Goal: Transaction & Acquisition: Purchase product/service

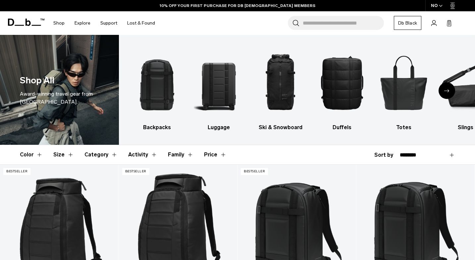
scroll to position [196, 0]
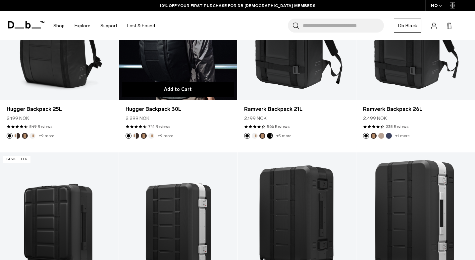
click at [172, 83] on button "Add to Cart" at bounding box center [178, 89] width 112 height 15
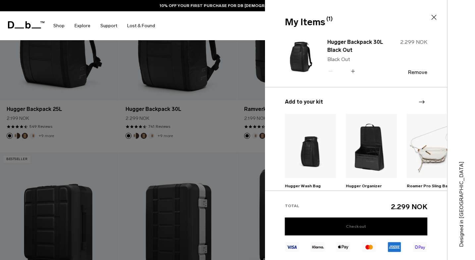
click at [359, 222] on link "Checkout" at bounding box center [356, 226] width 143 height 18
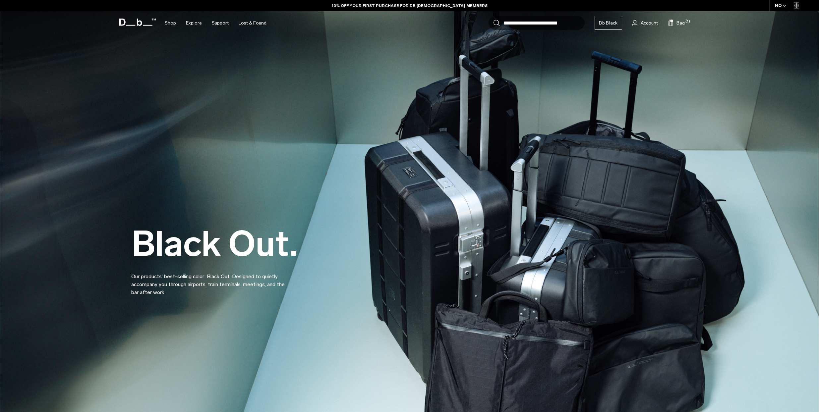
click at [537, 21] on input "Search for Bags, Luggage..." at bounding box center [543, 23] width 81 height 14
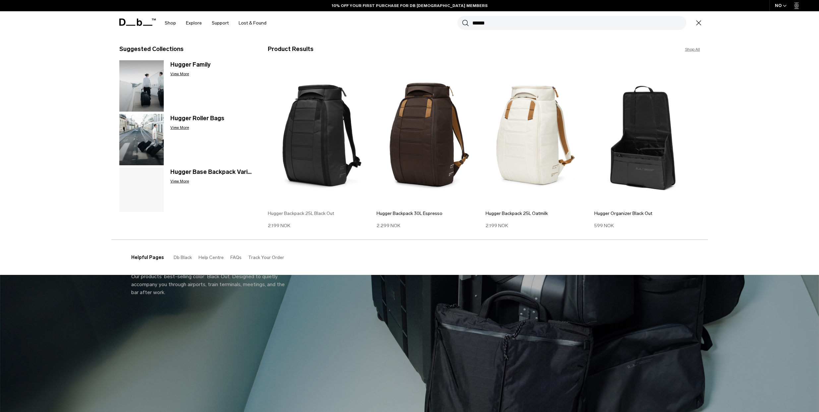
type input "******"
click at [331, 139] on img at bounding box center [321, 135] width 106 height 142
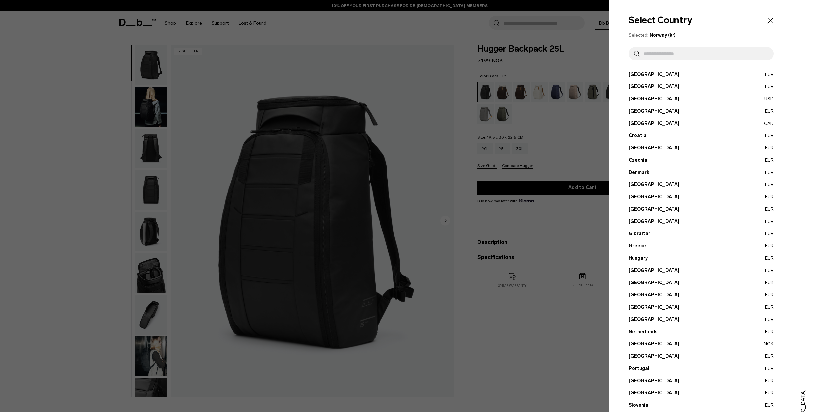
click at [665, 74] on button "Austria EUR" at bounding box center [701, 74] width 145 height 7
click at [635, 75] on button "Austria EUR" at bounding box center [701, 74] width 145 height 7
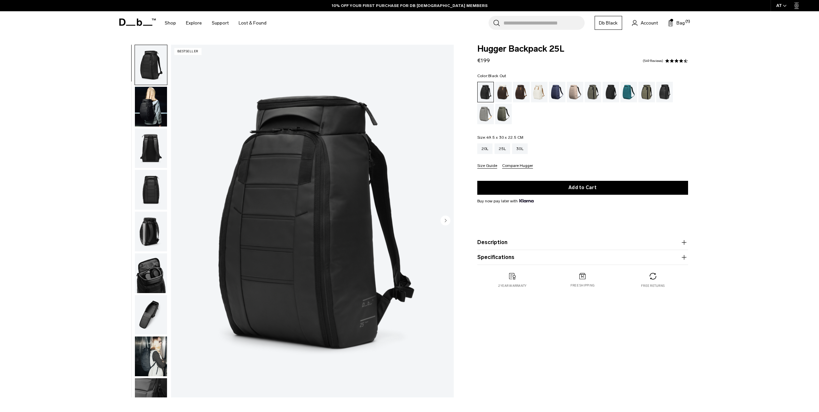
click at [783, 3] on div "AT" at bounding box center [782, 5] width 22 height 11
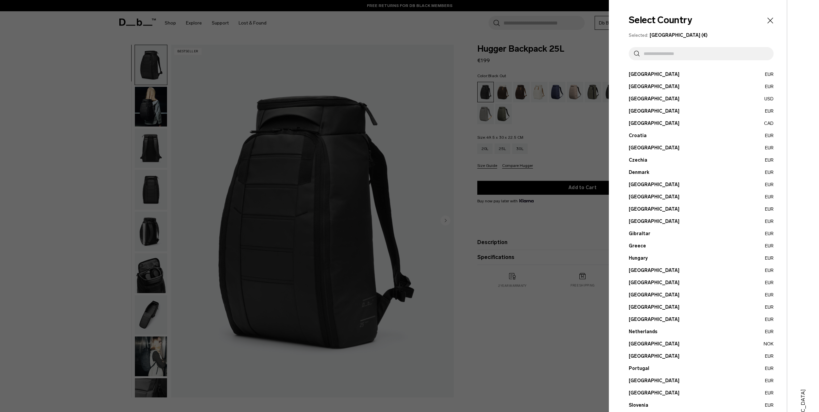
scroll to position [77, 0]
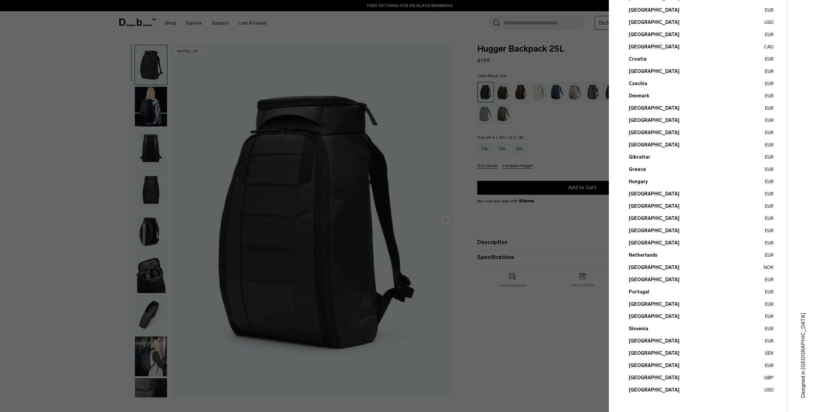
click at [634, 269] on button "Norway NOK" at bounding box center [701, 267] width 145 height 7
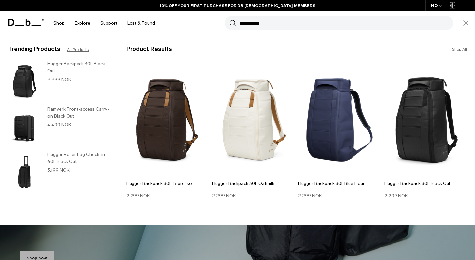
type input "**********"
click at [461, 49] on link "Shop All" at bounding box center [459, 49] width 15 height 6
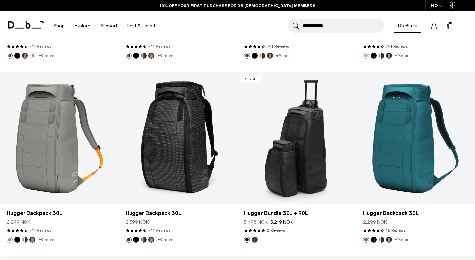
scroll to position [438, 0]
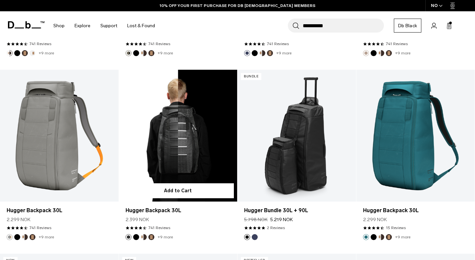
click at [172, 143] on link "Hugger Backpack 30L" at bounding box center [178, 136] width 119 height 132
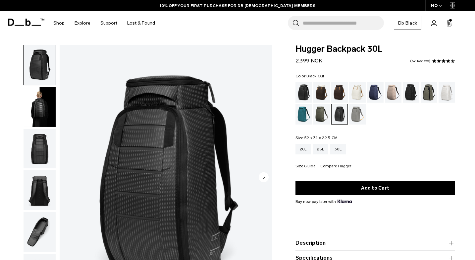
click at [302, 90] on div "Black Out" at bounding box center [304, 92] width 17 height 21
